Goal: Entertainment & Leisure: Consume media (video, audio)

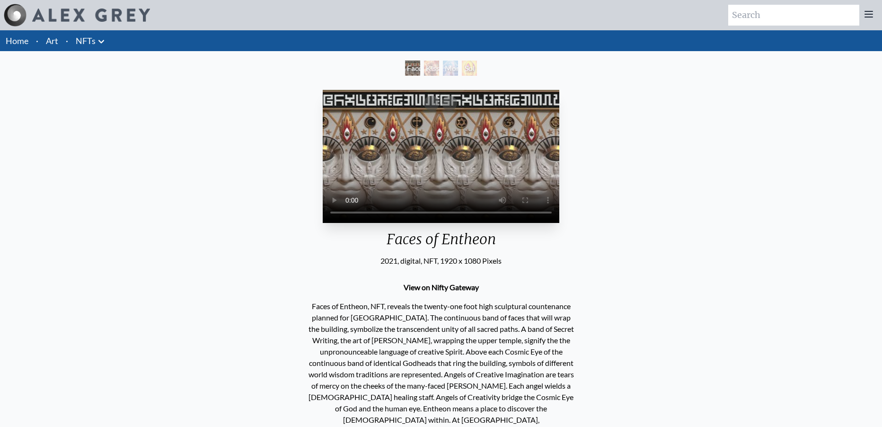
click at [573, 193] on div "Your browser does not support the video tag. Faces of Entheon 2021, digital, NF…" at bounding box center [441, 308] width 867 height 445
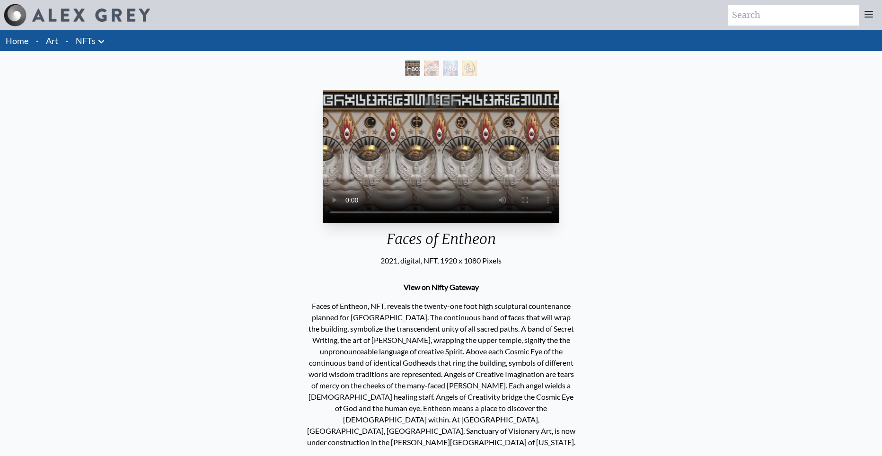
click at [774, 392] on div "Your browser does not support the video tag. Faces of Entheon 2021, digital, NF…" at bounding box center [441, 308] width 867 height 445
click at [433, 102] on div "Detach button" at bounding box center [431, 103] width 15 height 15
